Goal: Task Accomplishment & Management: Use online tool/utility

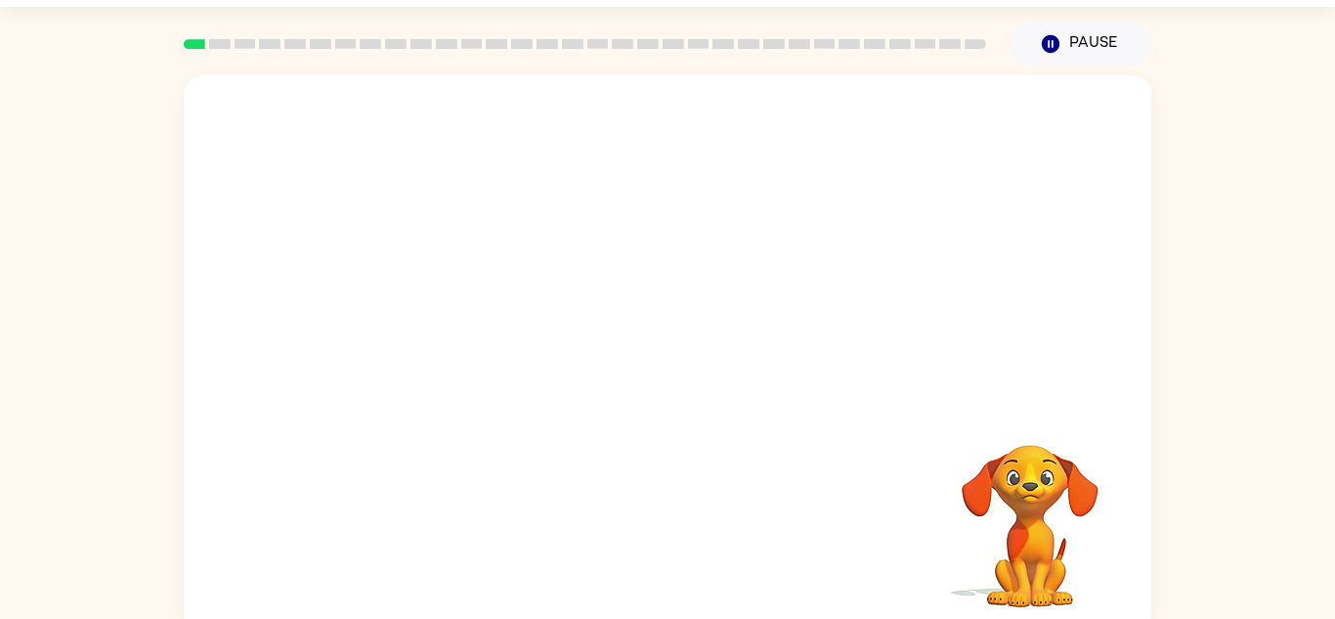
scroll to position [68, 0]
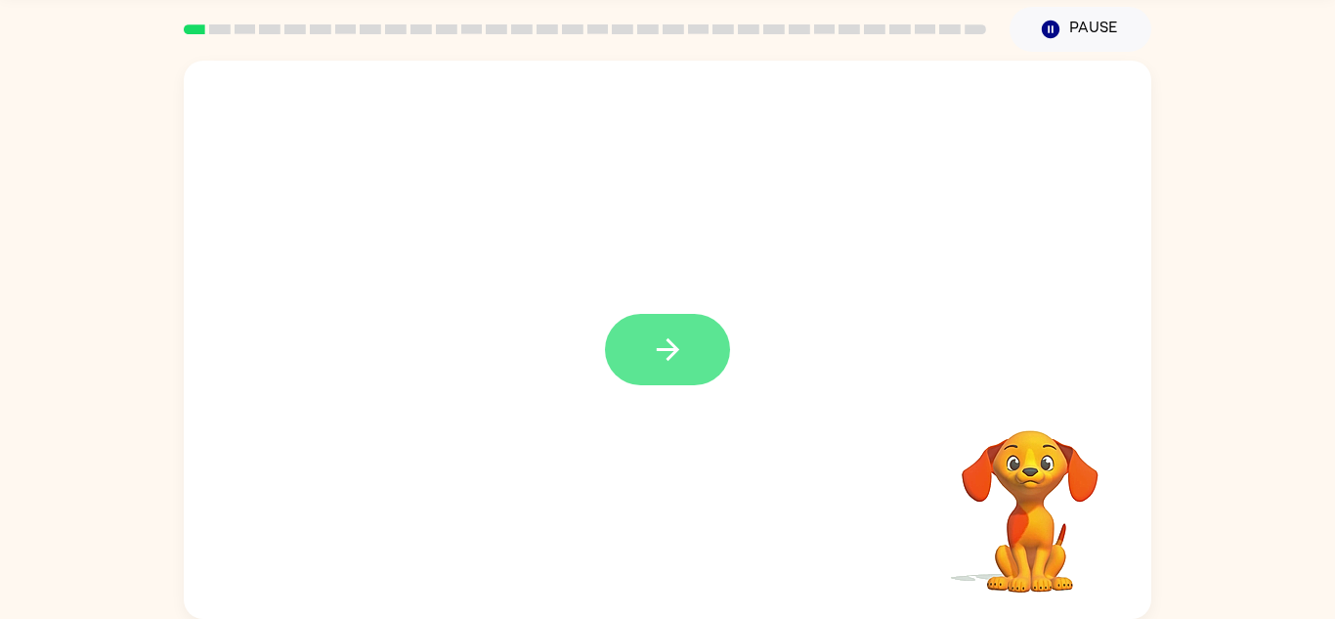
click at [688, 333] on button "button" at bounding box center [667, 349] width 125 height 71
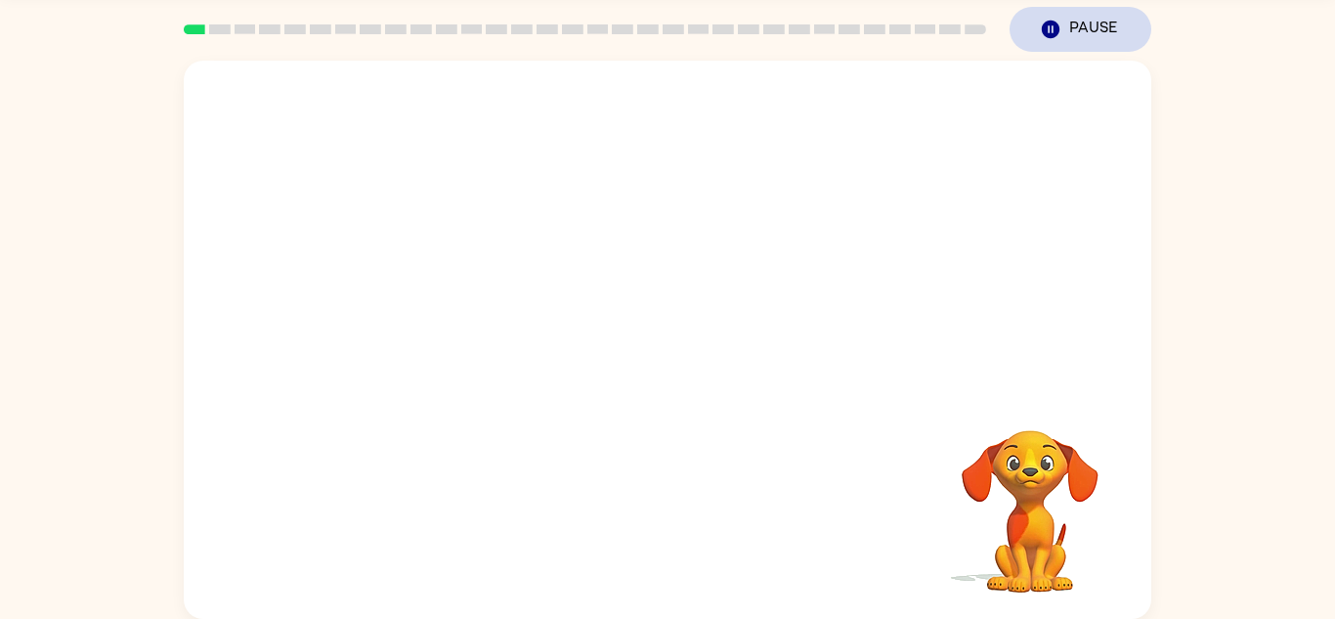
click at [1090, 11] on button "Pause Pause" at bounding box center [1081, 29] width 142 height 45
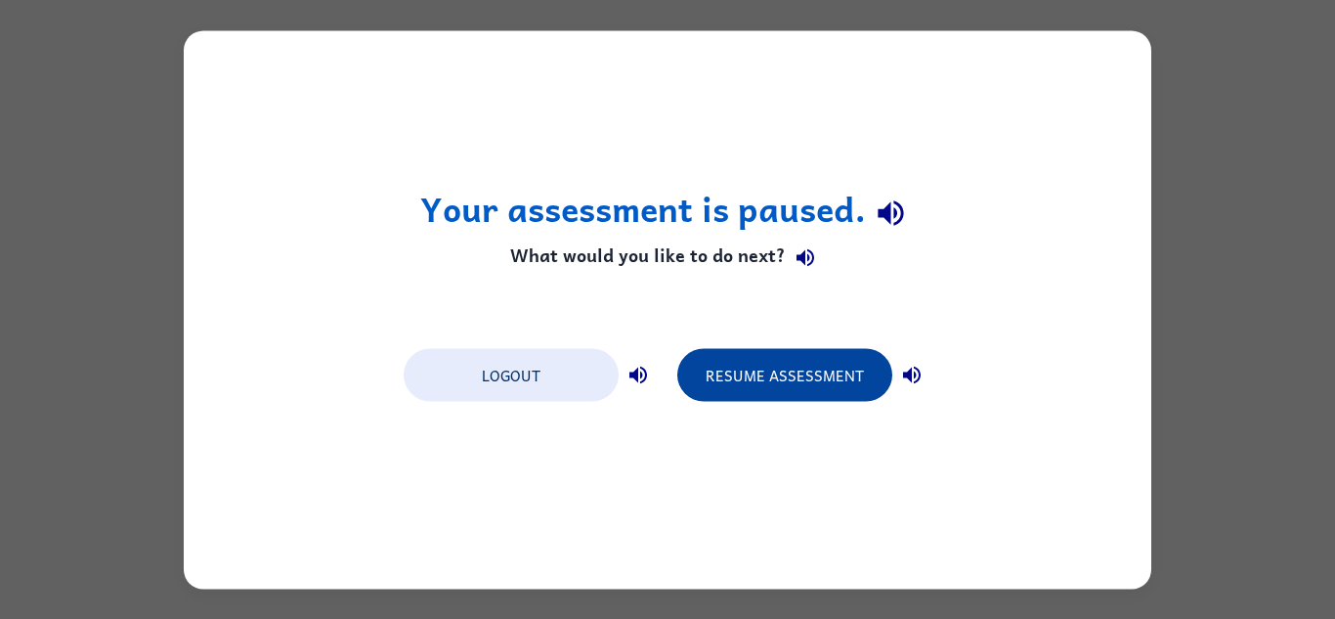
click at [808, 379] on button "Resume Assessment" at bounding box center [784, 374] width 215 height 53
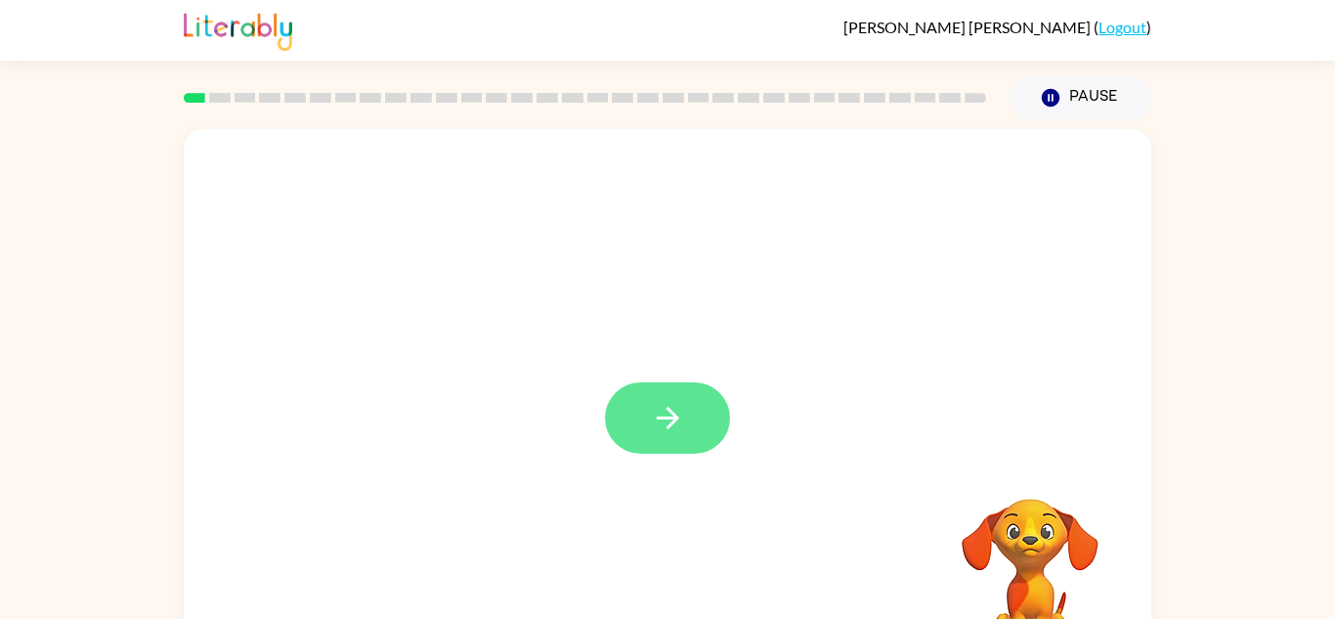
click at [702, 406] on button "button" at bounding box center [667, 417] width 125 height 71
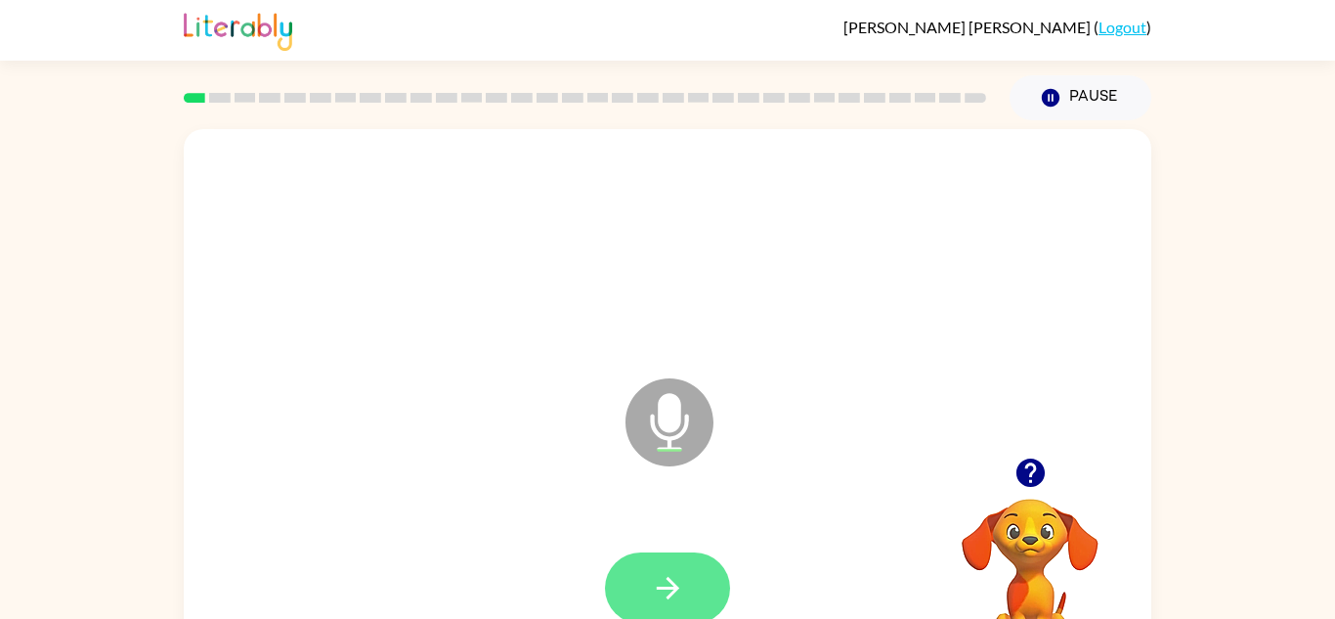
click at [675, 583] on icon "button" at bounding box center [668, 588] width 34 height 34
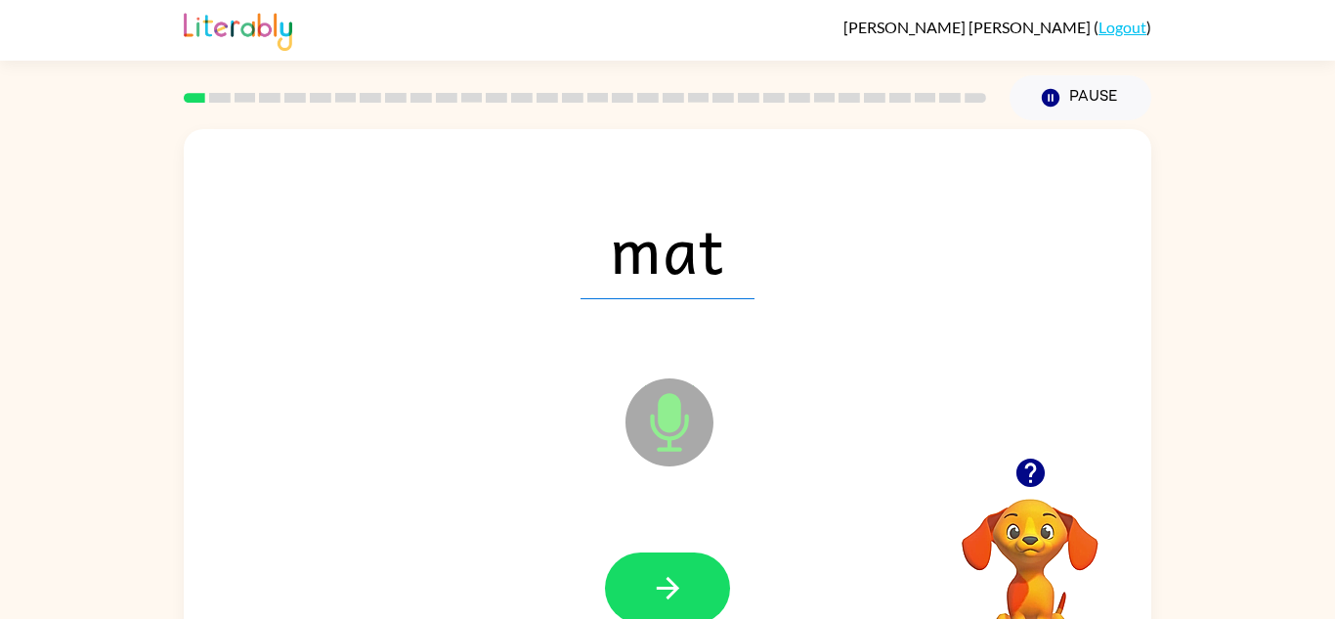
click at [675, 583] on icon "button" at bounding box center [668, 588] width 34 height 34
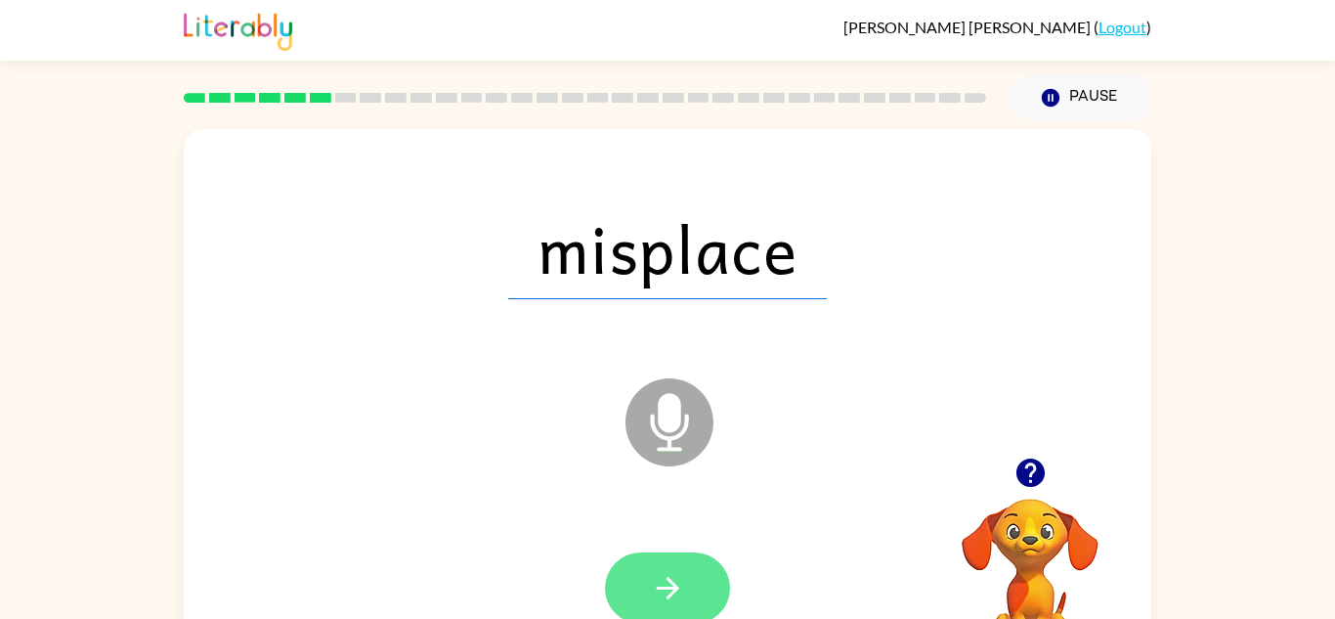
click at [665, 571] on icon "button" at bounding box center [668, 588] width 34 height 34
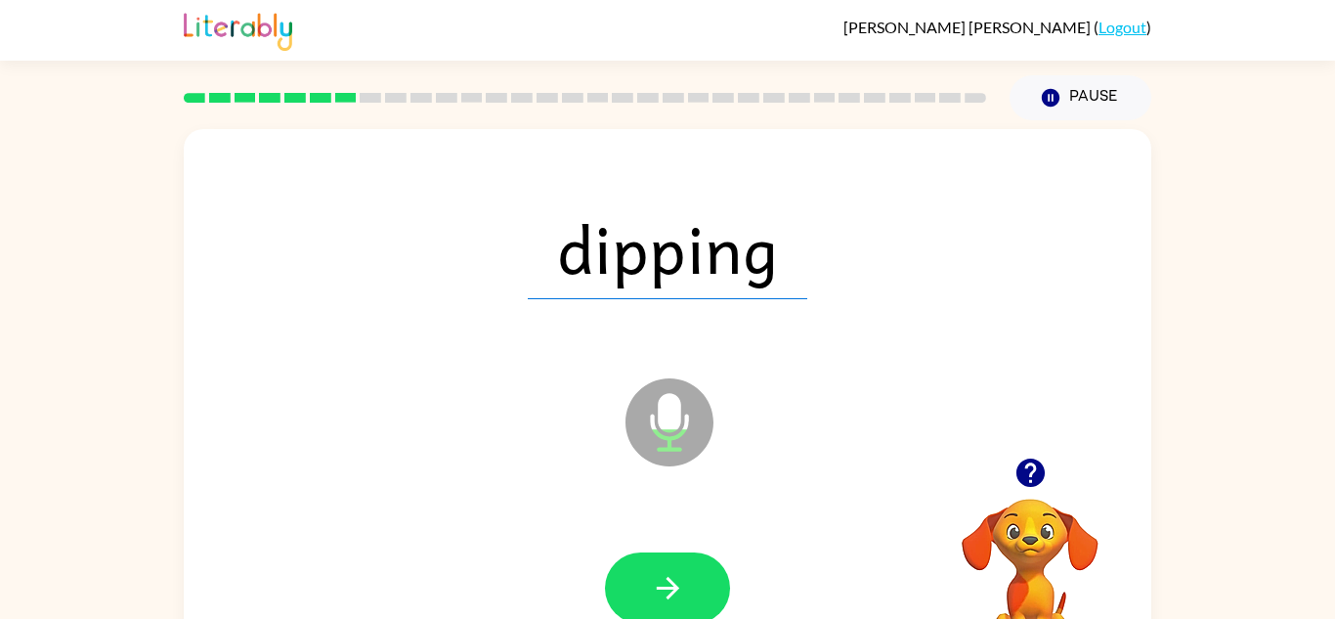
click at [665, 571] on icon "button" at bounding box center [668, 588] width 34 height 34
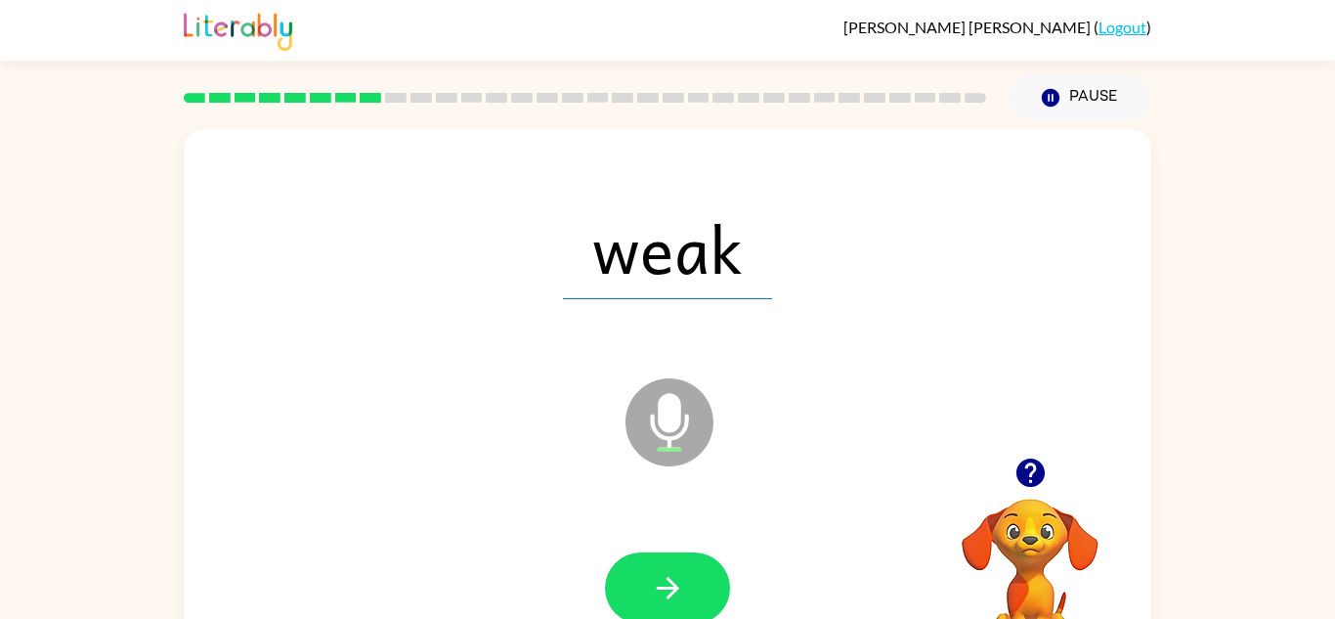
click at [665, 571] on icon "button" at bounding box center [668, 588] width 34 height 34
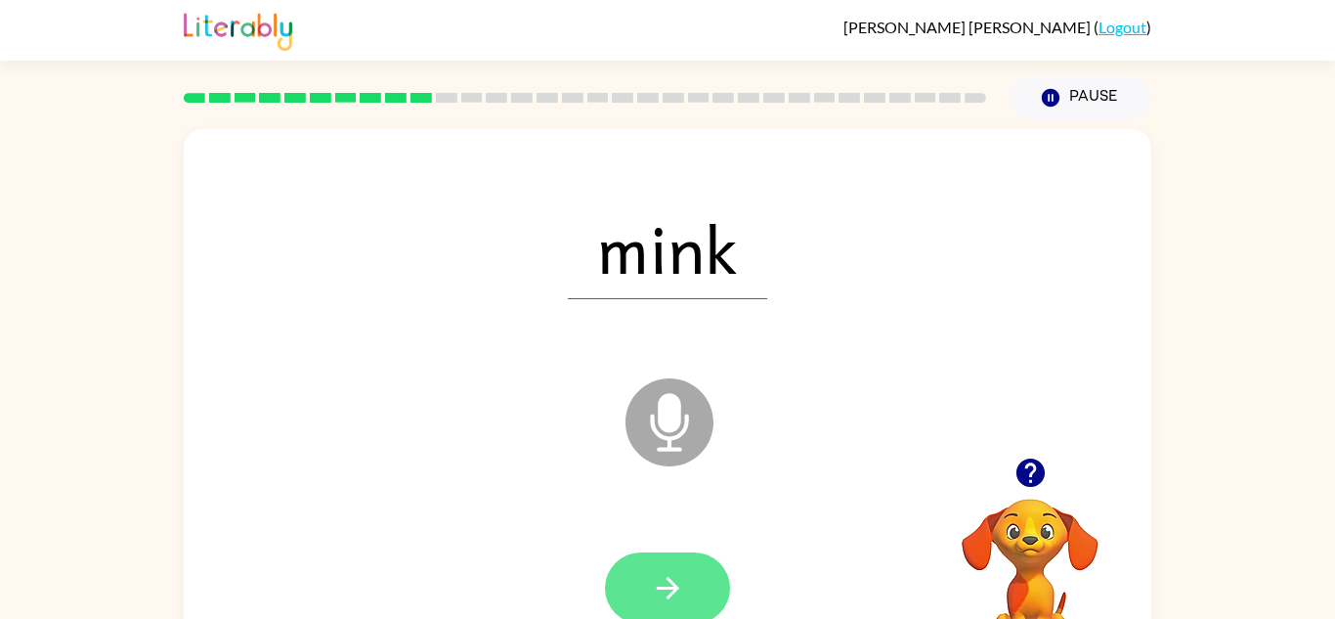
click at [666, 572] on icon "button" at bounding box center [668, 588] width 34 height 34
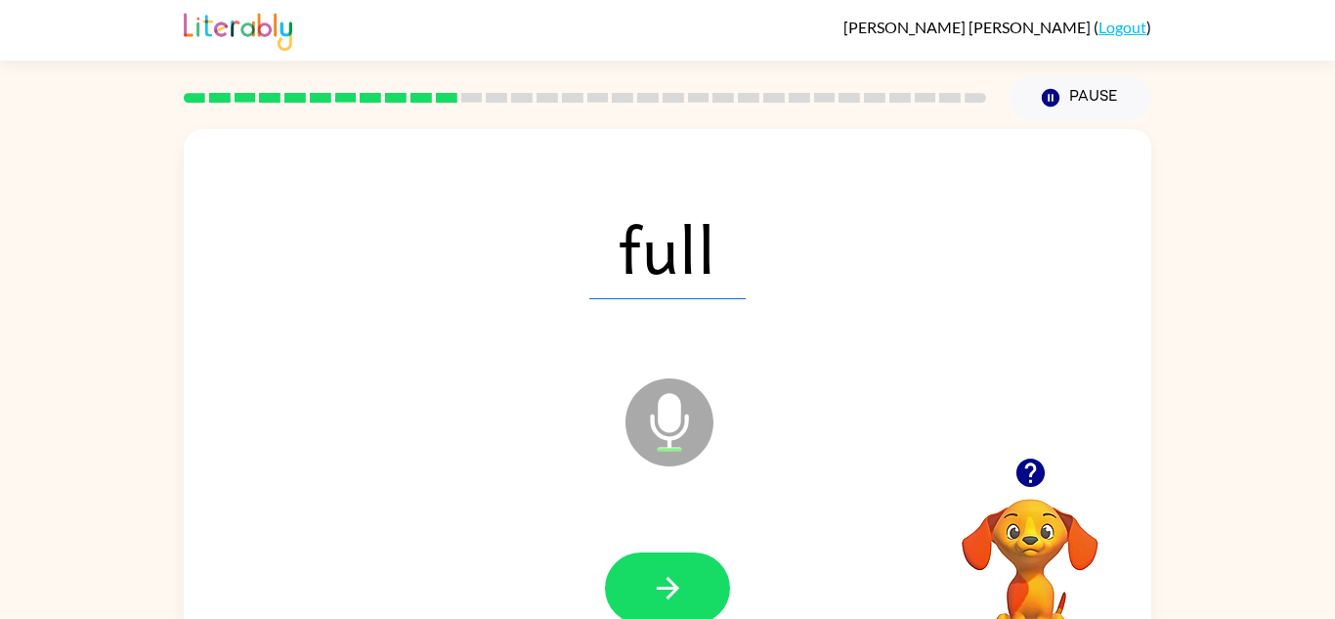
click at [666, 572] on icon "button" at bounding box center [668, 588] width 34 height 34
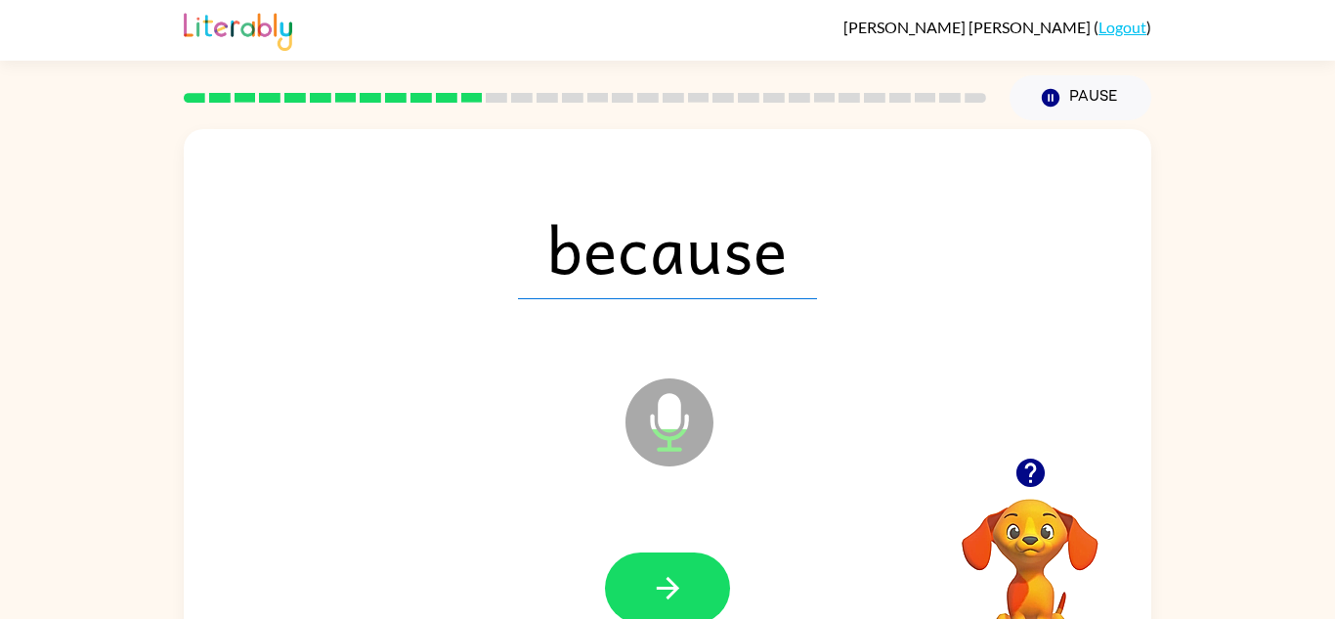
click at [666, 572] on icon "button" at bounding box center [668, 588] width 34 height 34
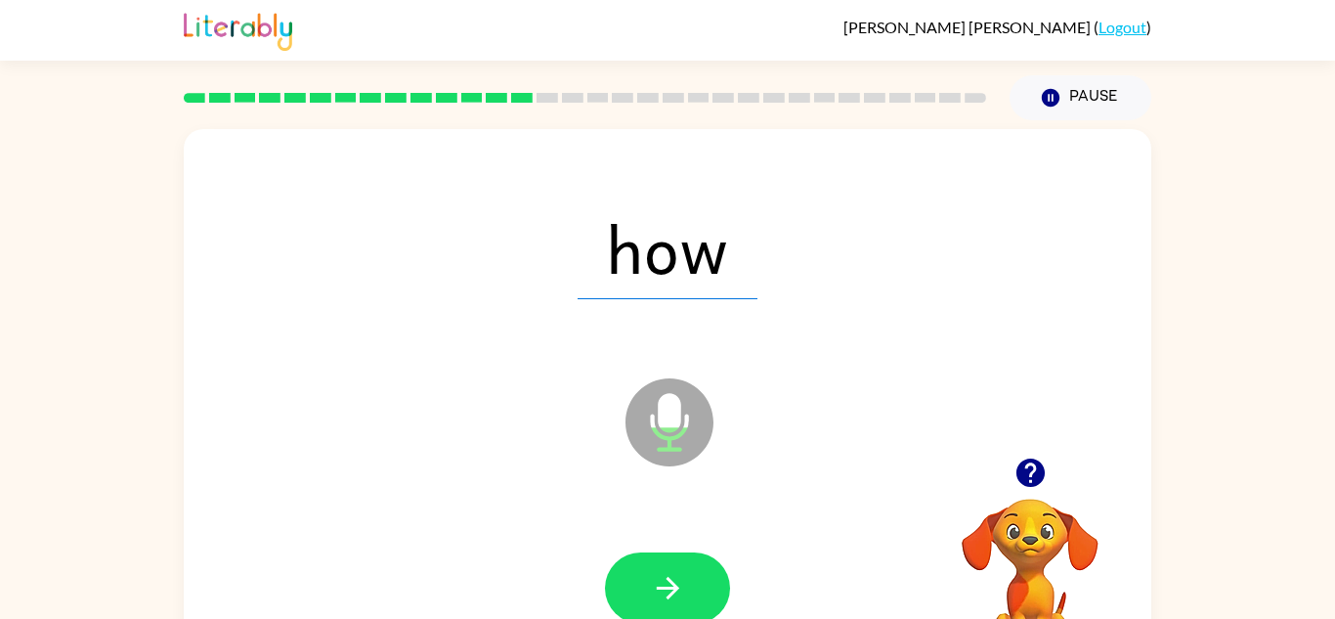
click at [666, 572] on icon "button" at bounding box center [668, 588] width 34 height 34
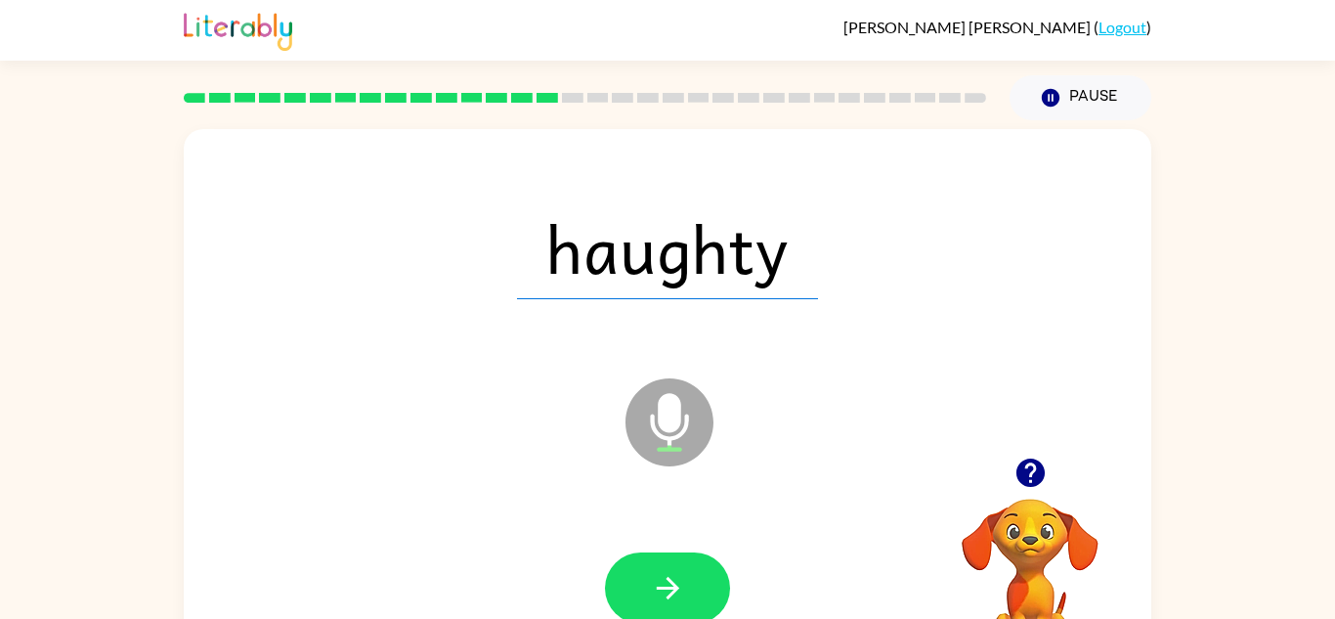
click at [666, 572] on icon "button" at bounding box center [668, 588] width 34 height 34
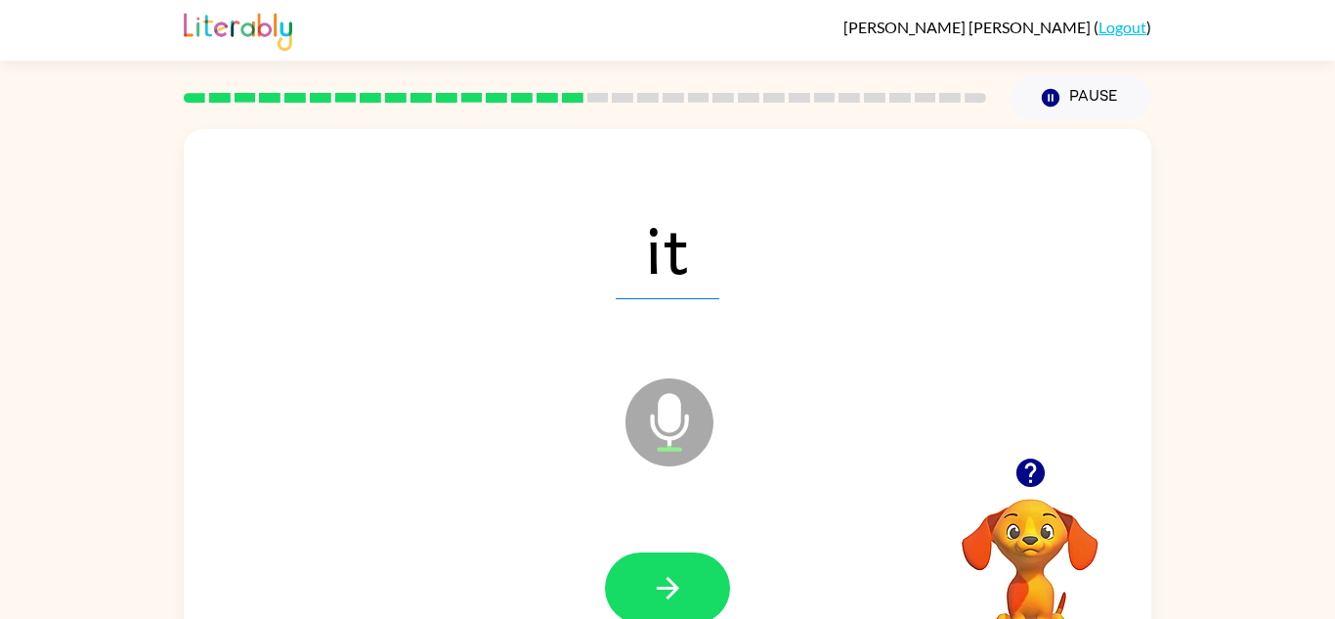
click at [666, 572] on icon "button" at bounding box center [668, 588] width 34 height 34
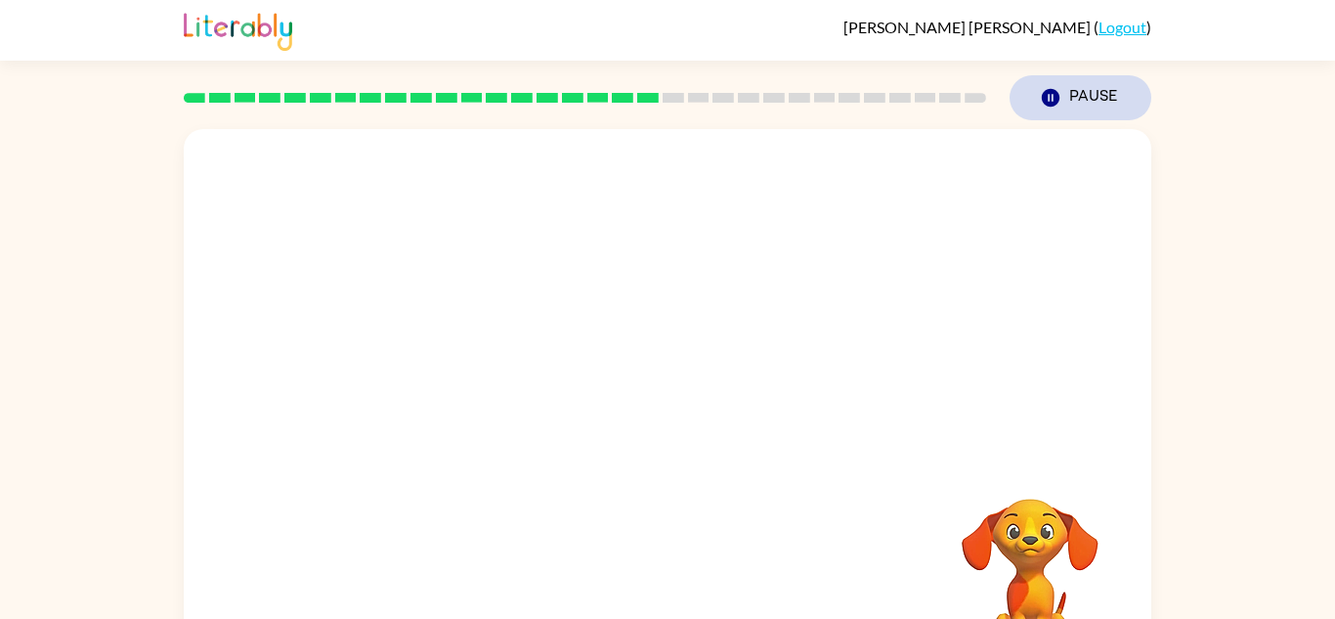
click at [1051, 102] on icon "button" at bounding box center [1051, 98] width 18 height 18
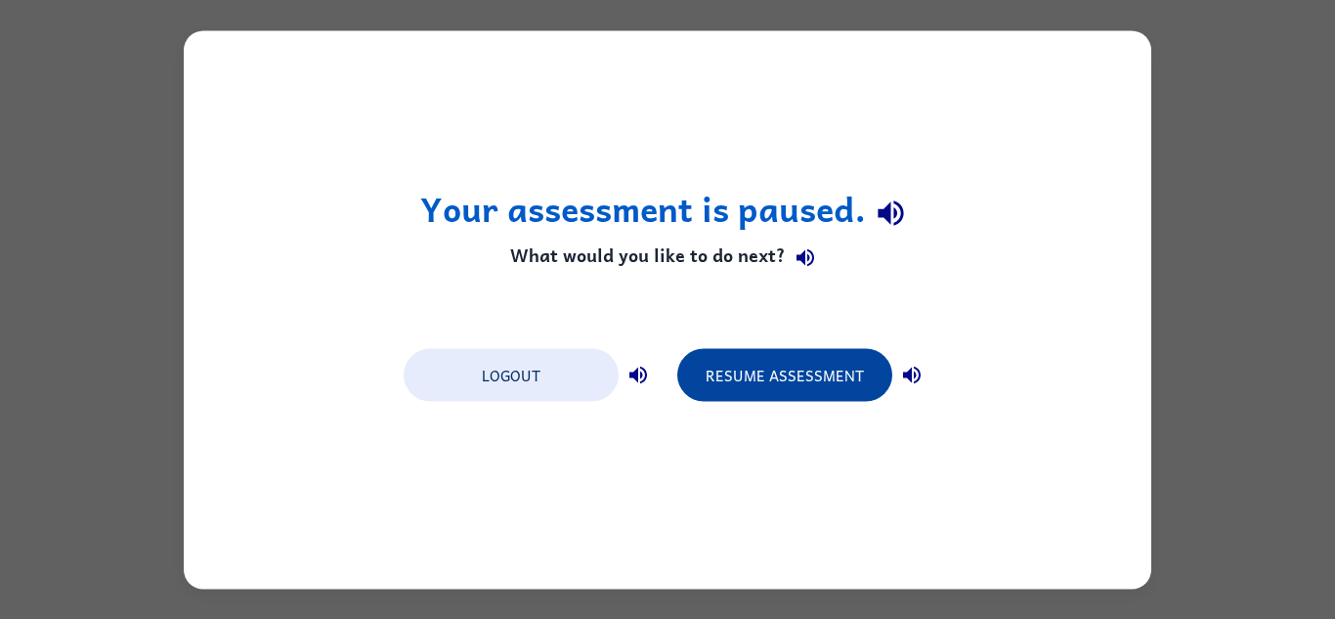
click at [788, 352] on button "Resume Assessment" at bounding box center [784, 374] width 215 height 53
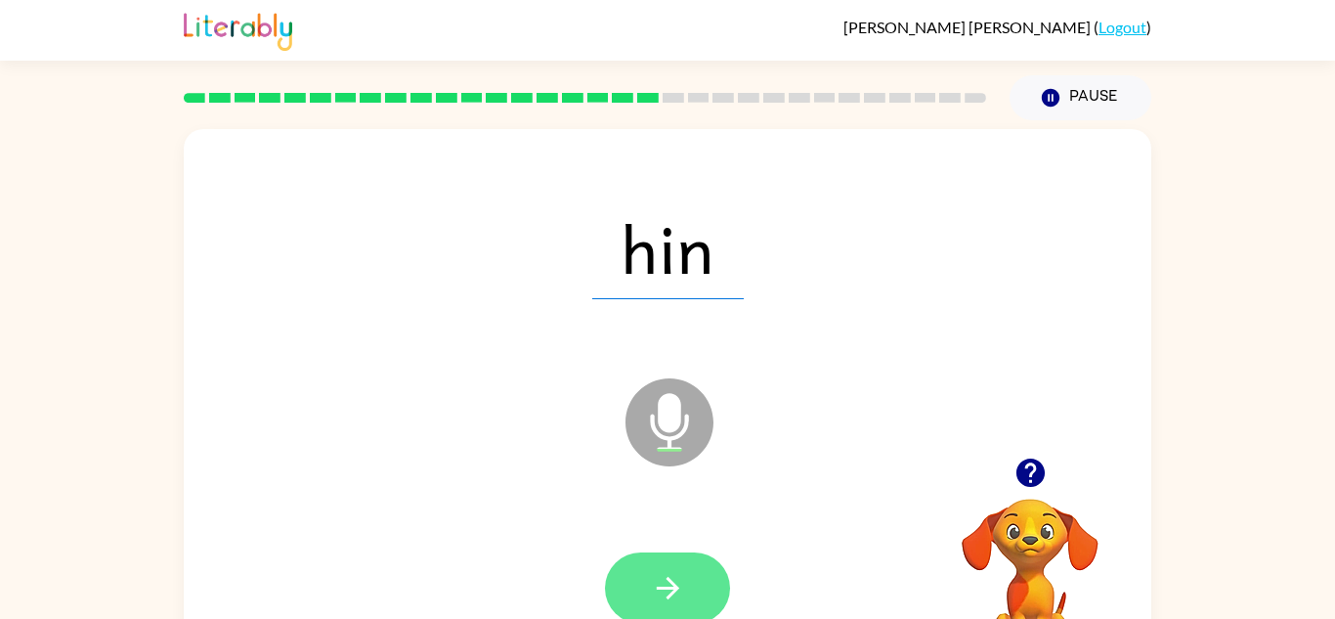
click at [696, 598] on button "button" at bounding box center [667, 587] width 125 height 71
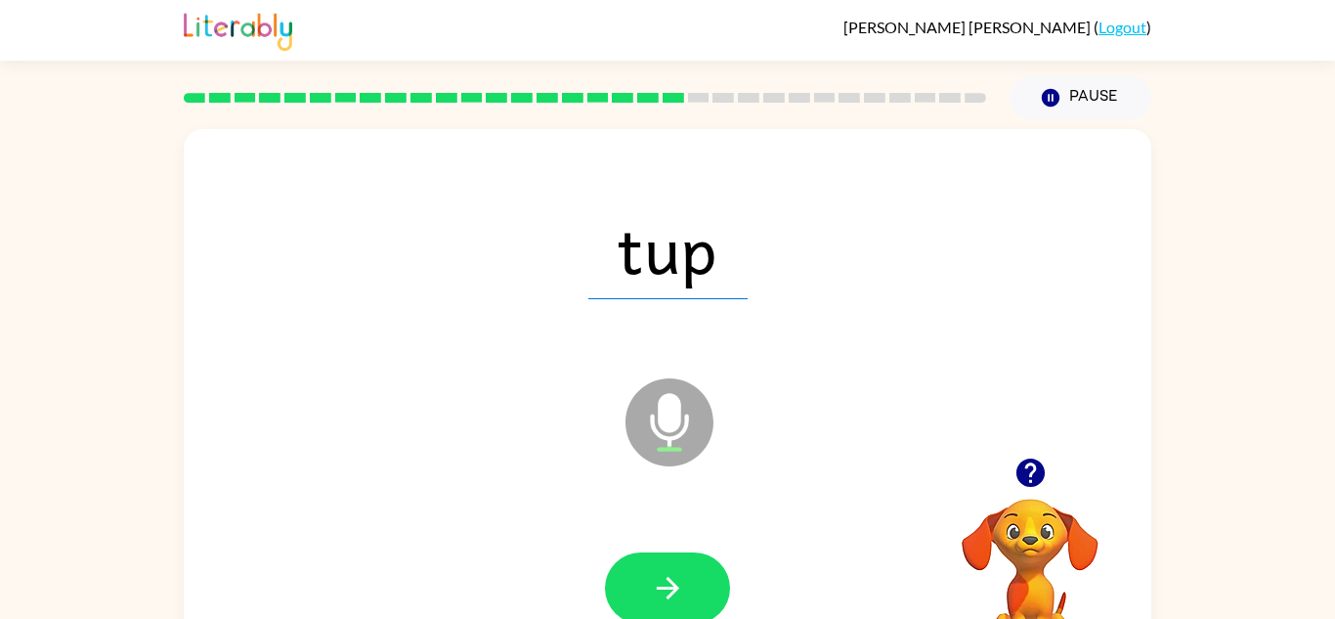
click at [696, 598] on button "button" at bounding box center [667, 587] width 125 height 71
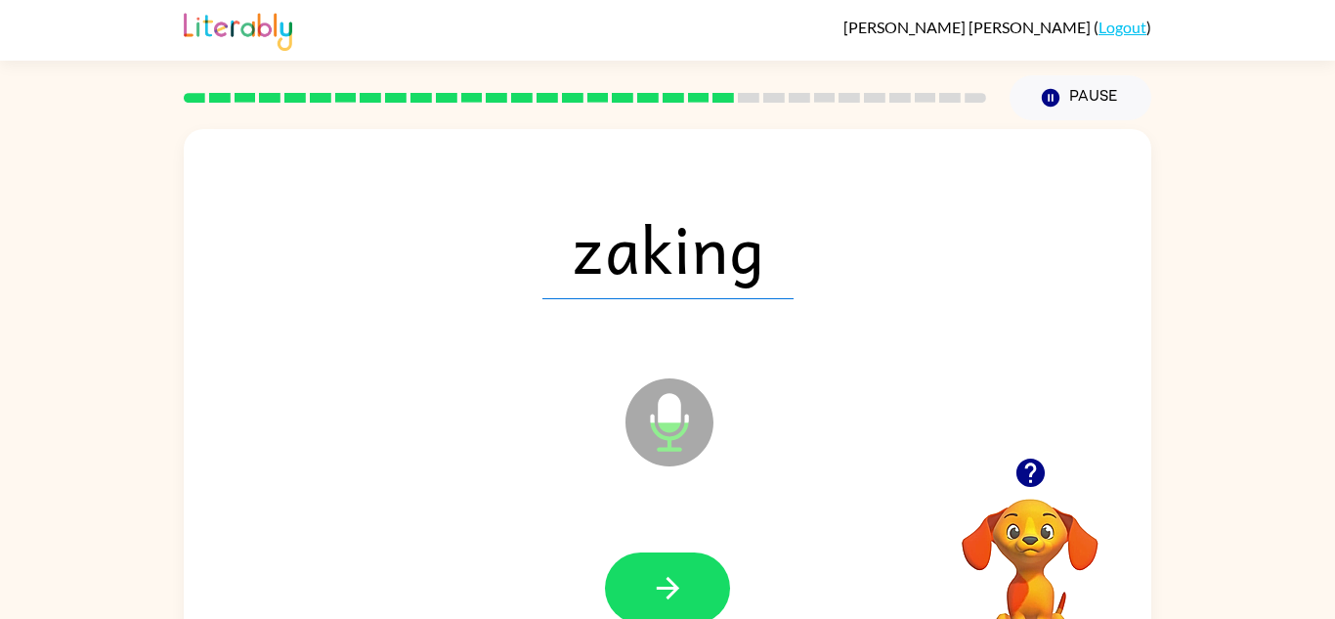
click at [696, 598] on button "button" at bounding box center [667, 587] width 125 height 71
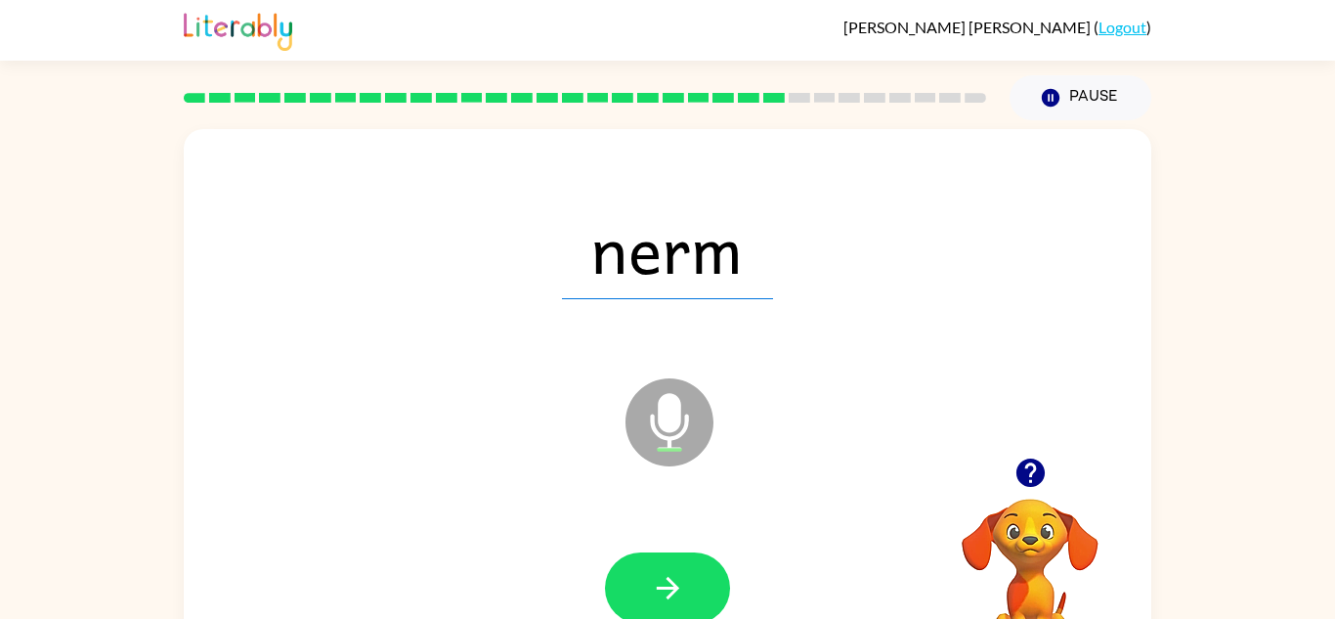
click at [696, 598] on button "button" at bounding box center [667, 587] width 125 height 71
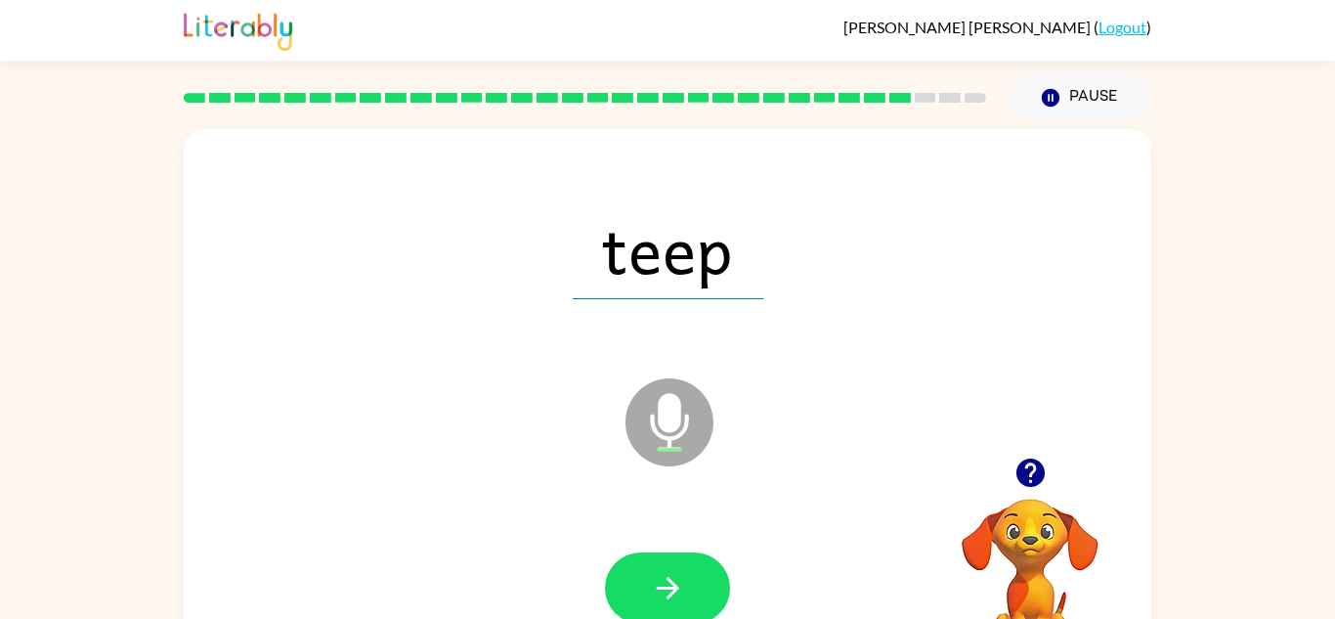
click at [696, 598] on button "button" at bounding box center [667, 587] width 125 height 71
